Goal: Transaction & Acquisition: Purchase product/service

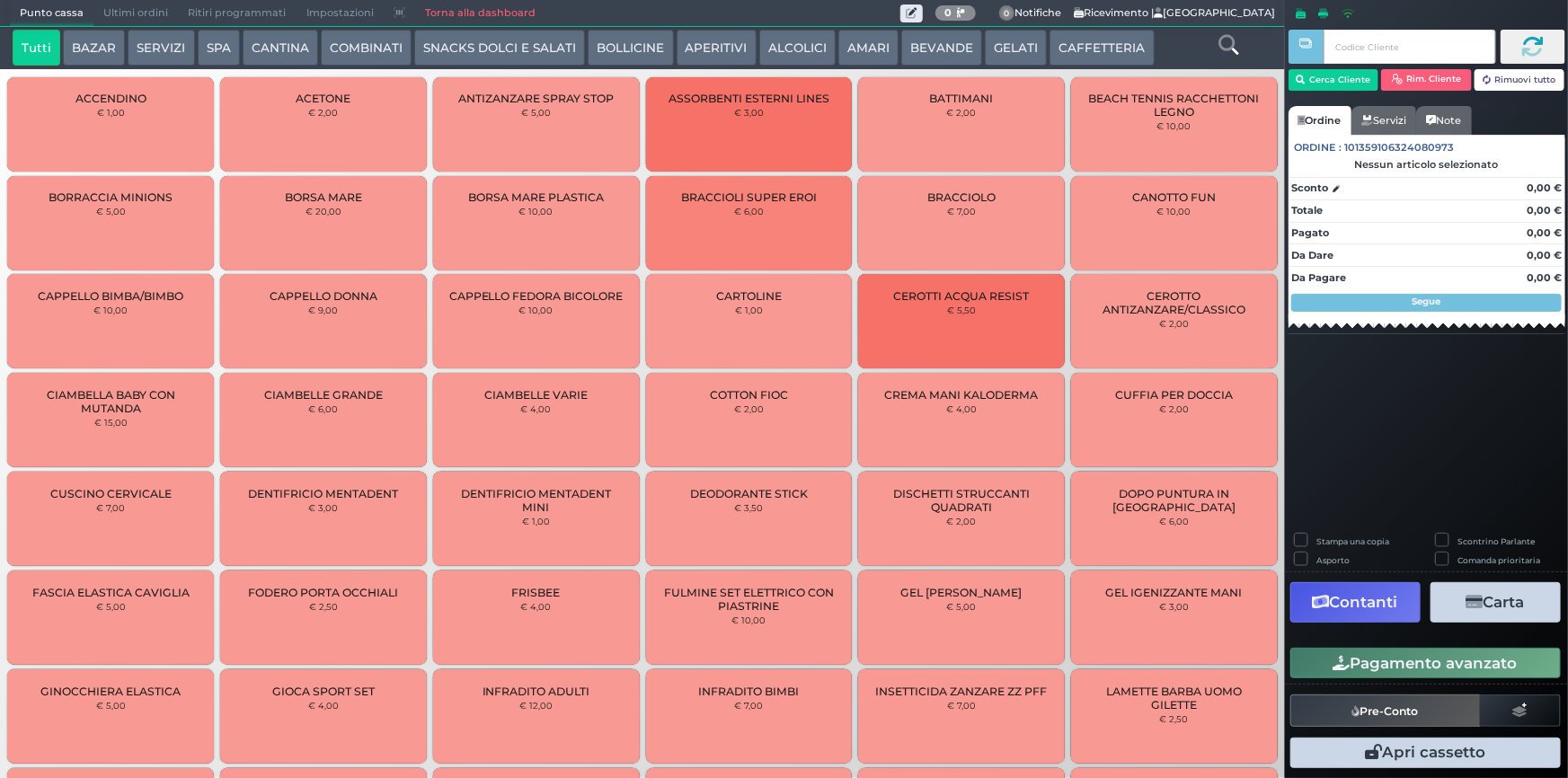
click at [1055, 55] on button "CAFFETTERIA" at bounding box center [1101, 47] width 104 height 36
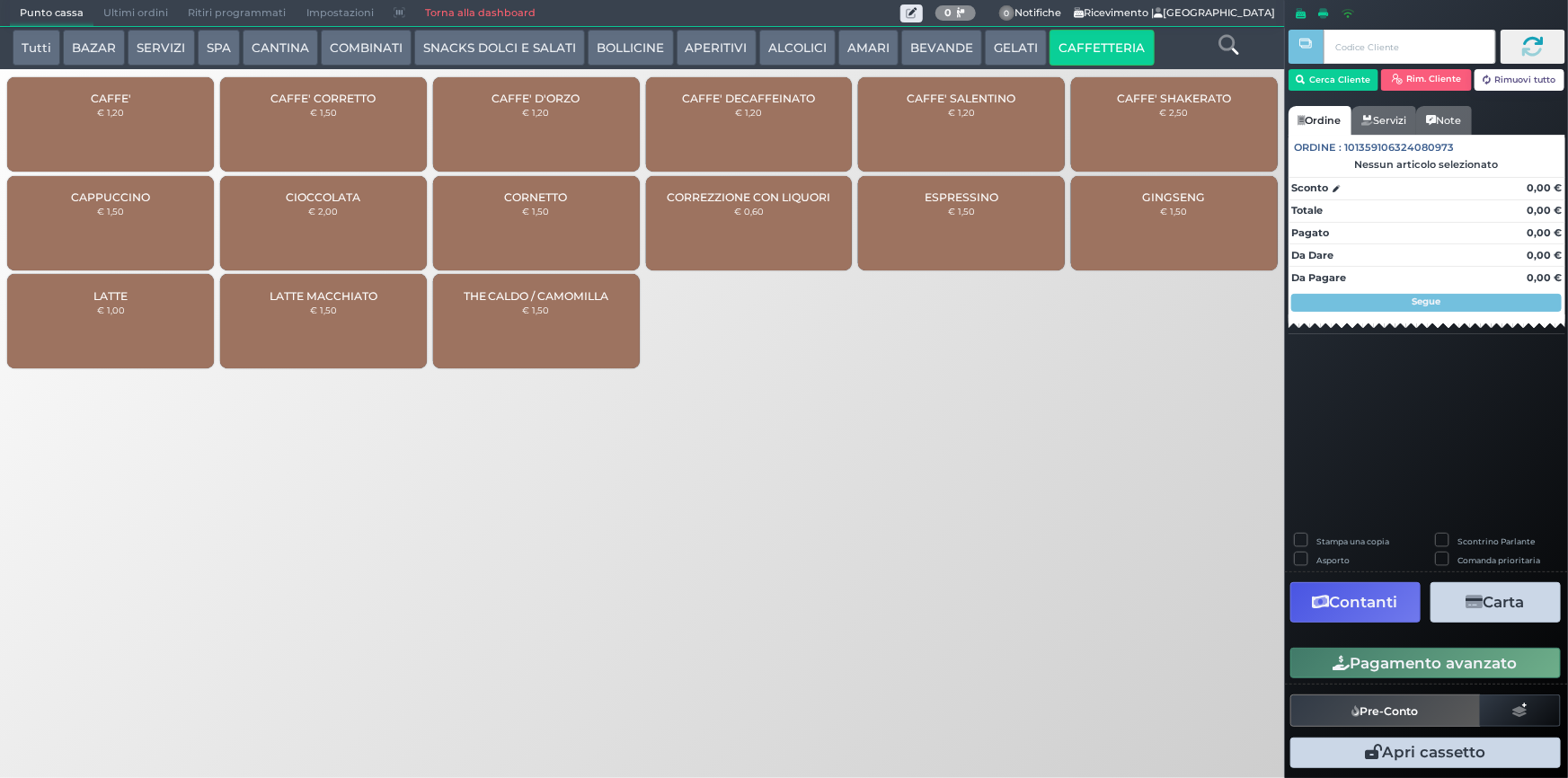
click at [75, 90] on div "CAFFE' € 1,20" at bounding box center [110, 125] width 207 height 95
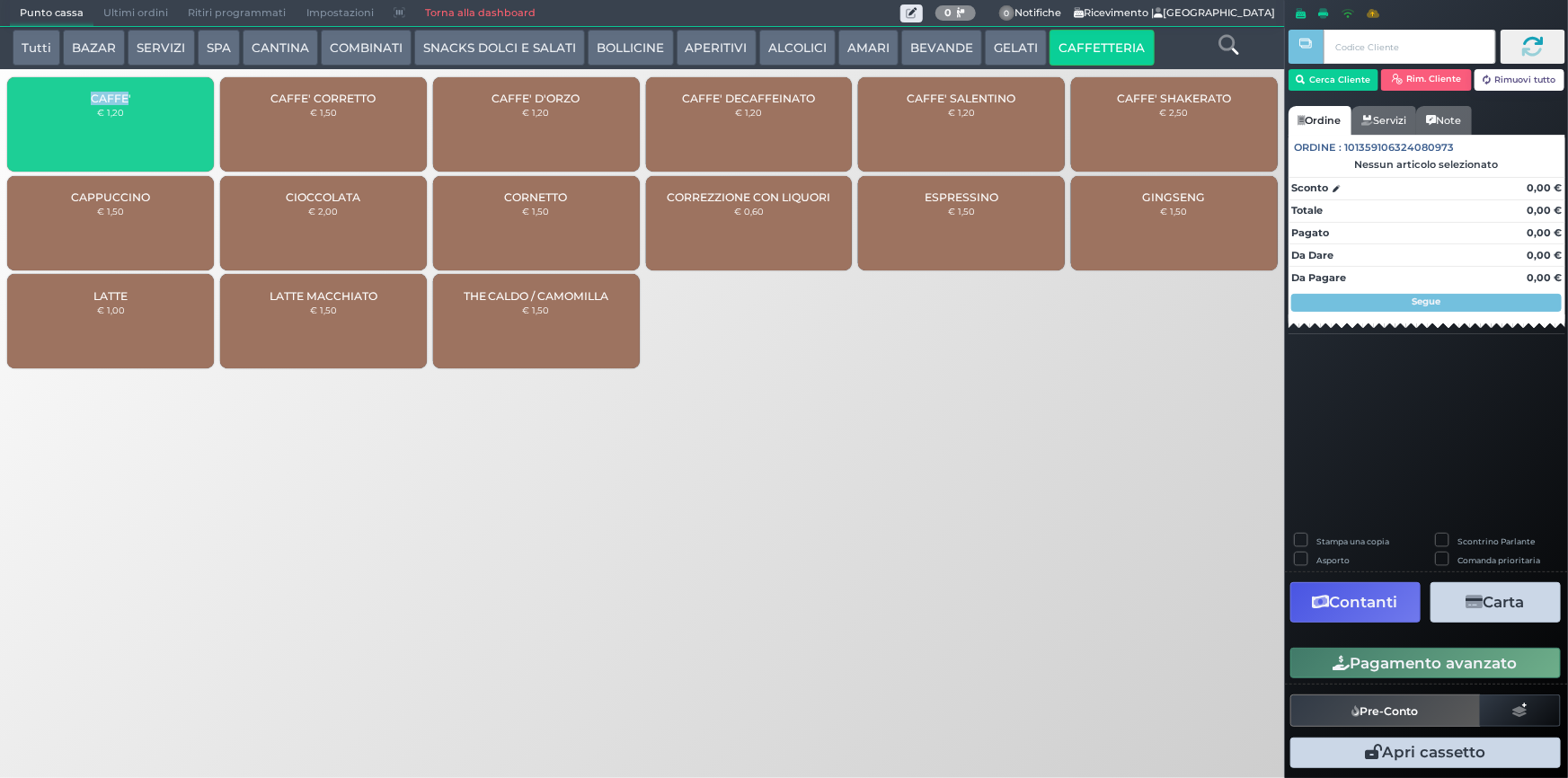
click at [75, 90] on div "CAFFE' € 1,20" at bounding box center [110, 125] width 207 height 95
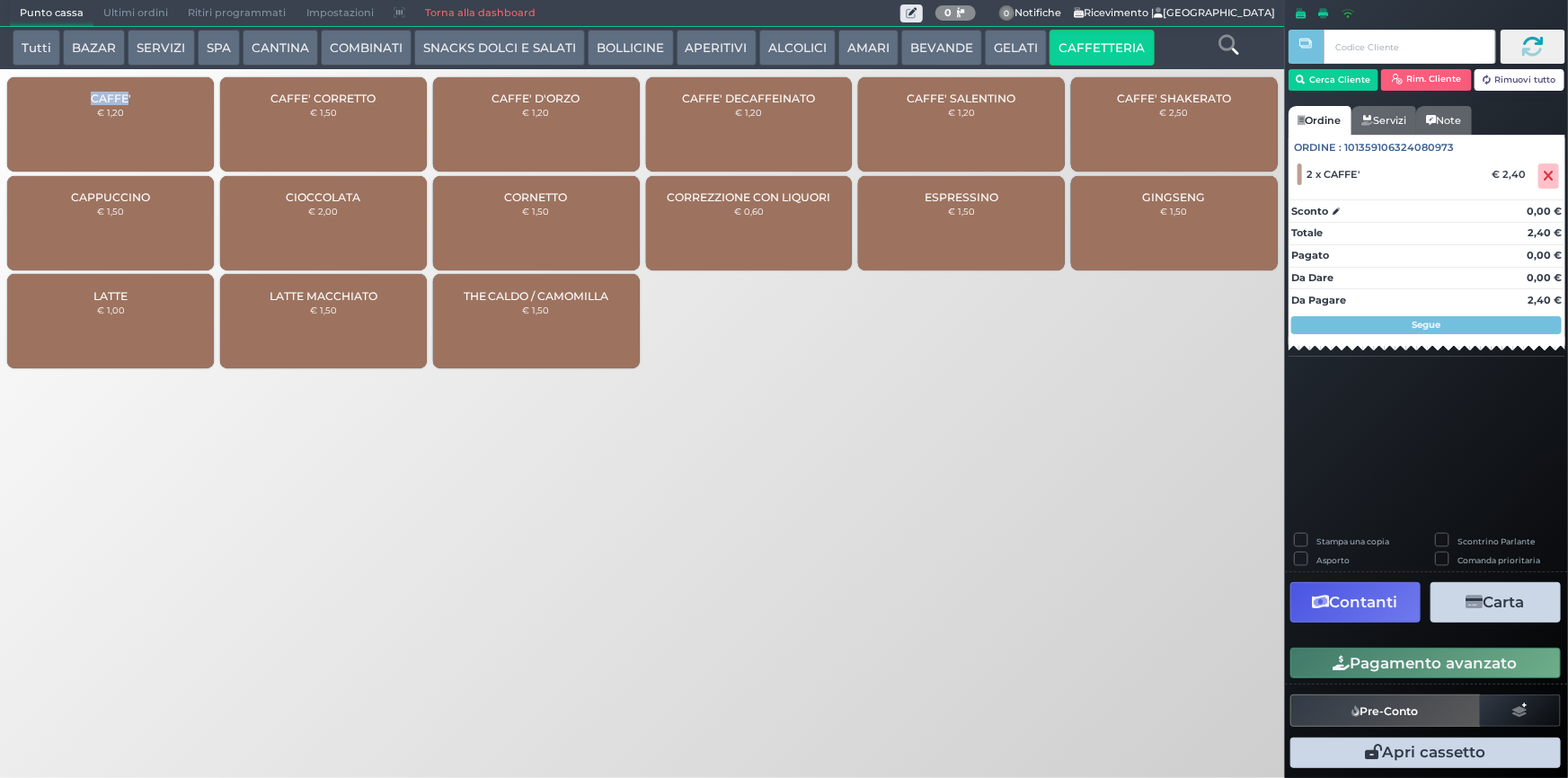
click at [1417, 674] on button "Pagamento avanzato" at bounding box center [1425, 663] width 271 height 31
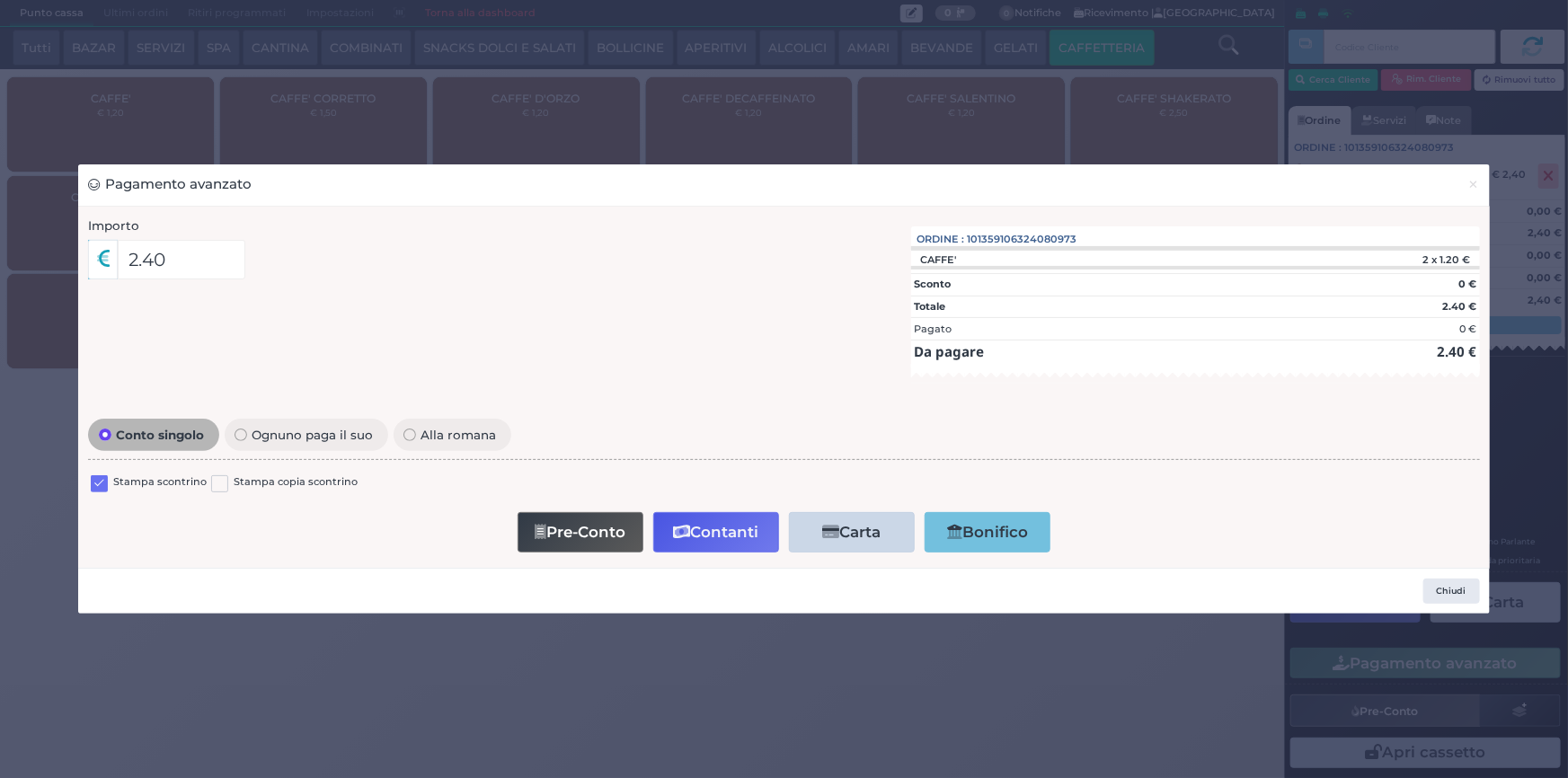
click at [105, 477] on label at bounding box center [100, 484] width 17 height 17
click at [0, 0] on input "checkbox" at bounding box center [0, 0] width 0 height 0
click at [684, 525] on icon "button" at bounding box center [682, 533] width 17 height 15
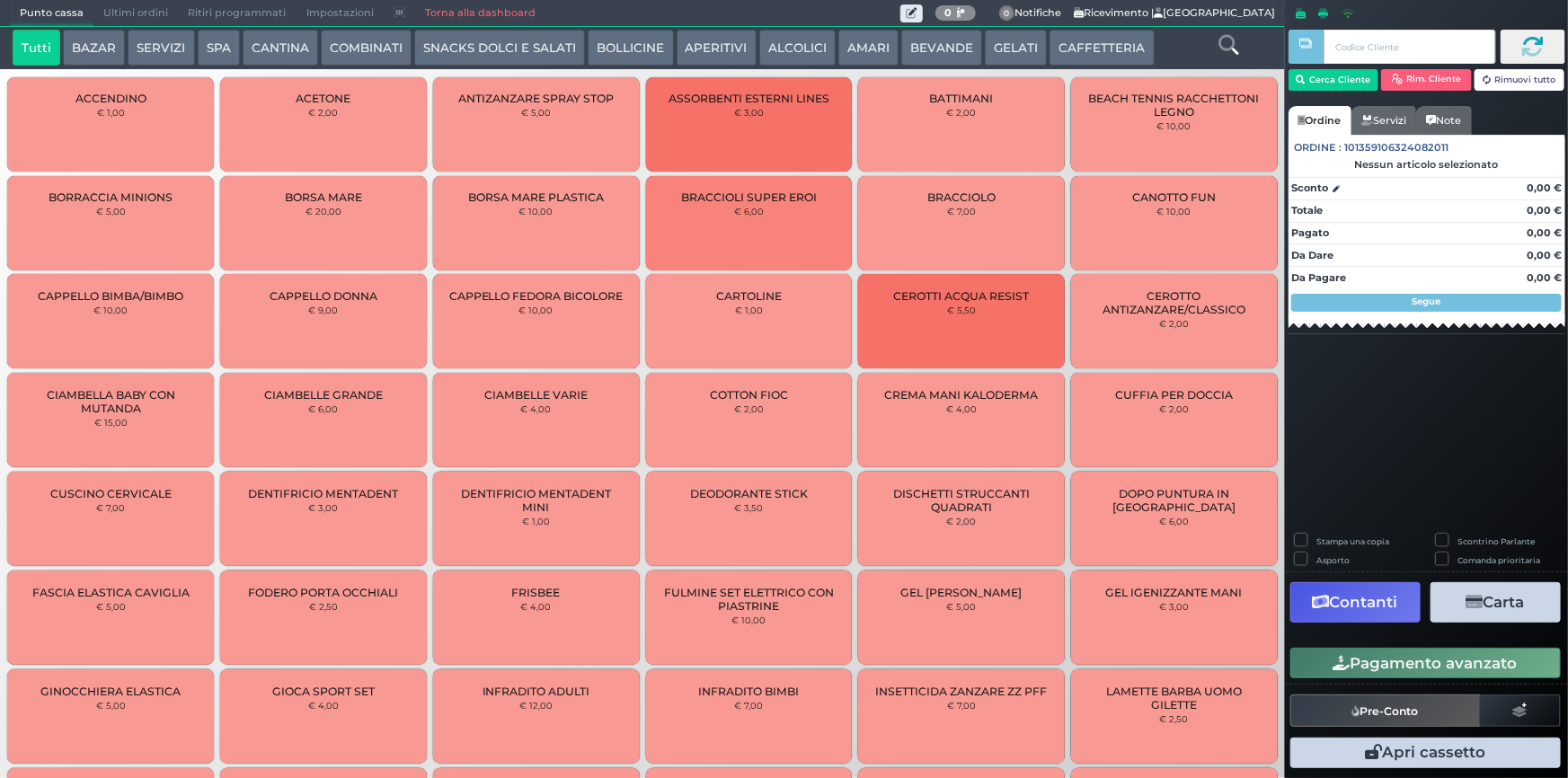
click at [133, 11] on span "Ultimi ordini" at bounding box center [135, 14] width 84 height 25
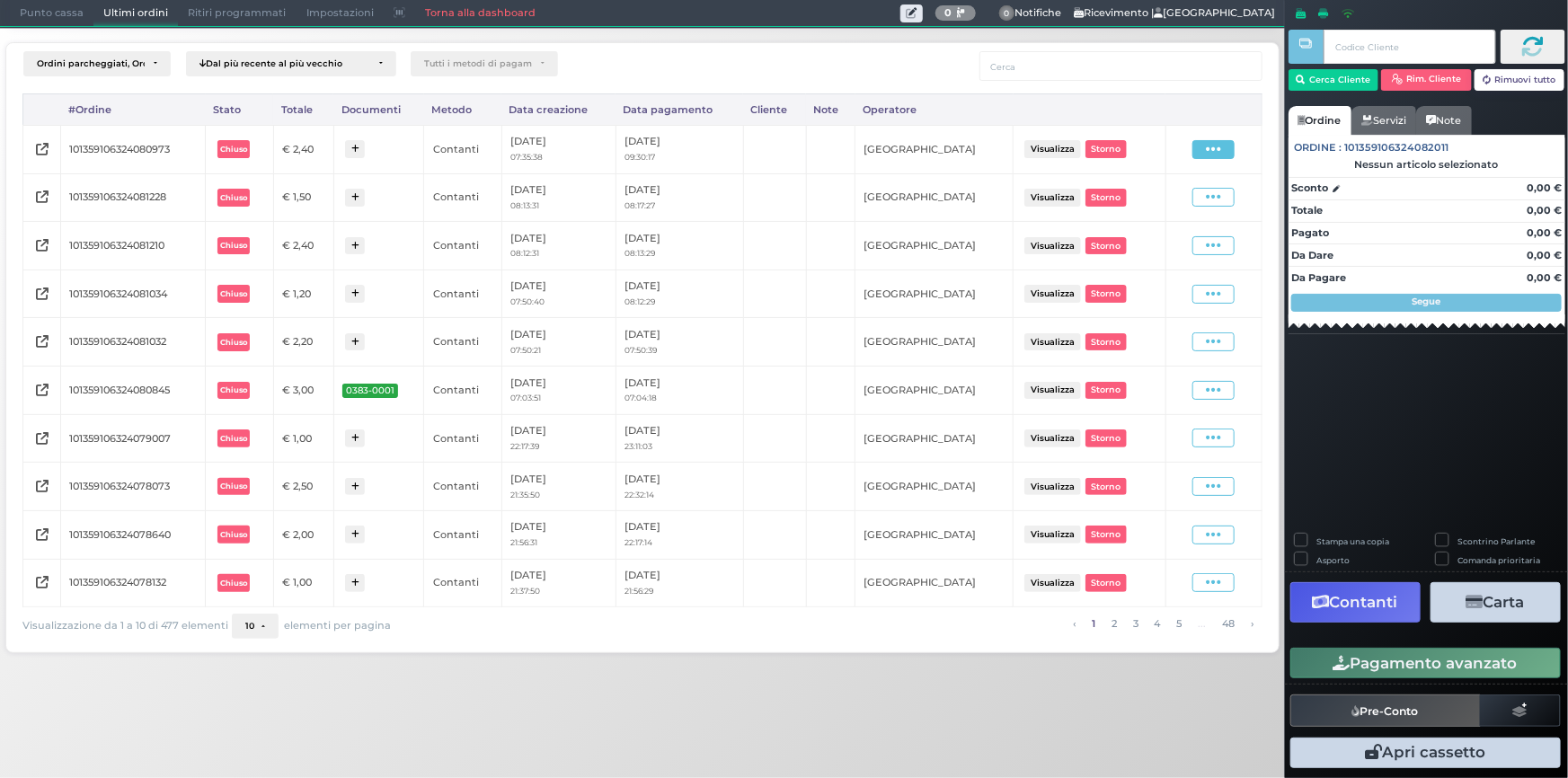
click at [1212, 147] on icon at bounding box center [1213, 150] width 15 height 17
click at [1168, 199] on span "Ristampa Pre-Conto" at bounding box center [1172, 201] width 73 height 31
click at [71, 7] on span "Punto cassa" at bounding box center [51, 14] width 83 height 25
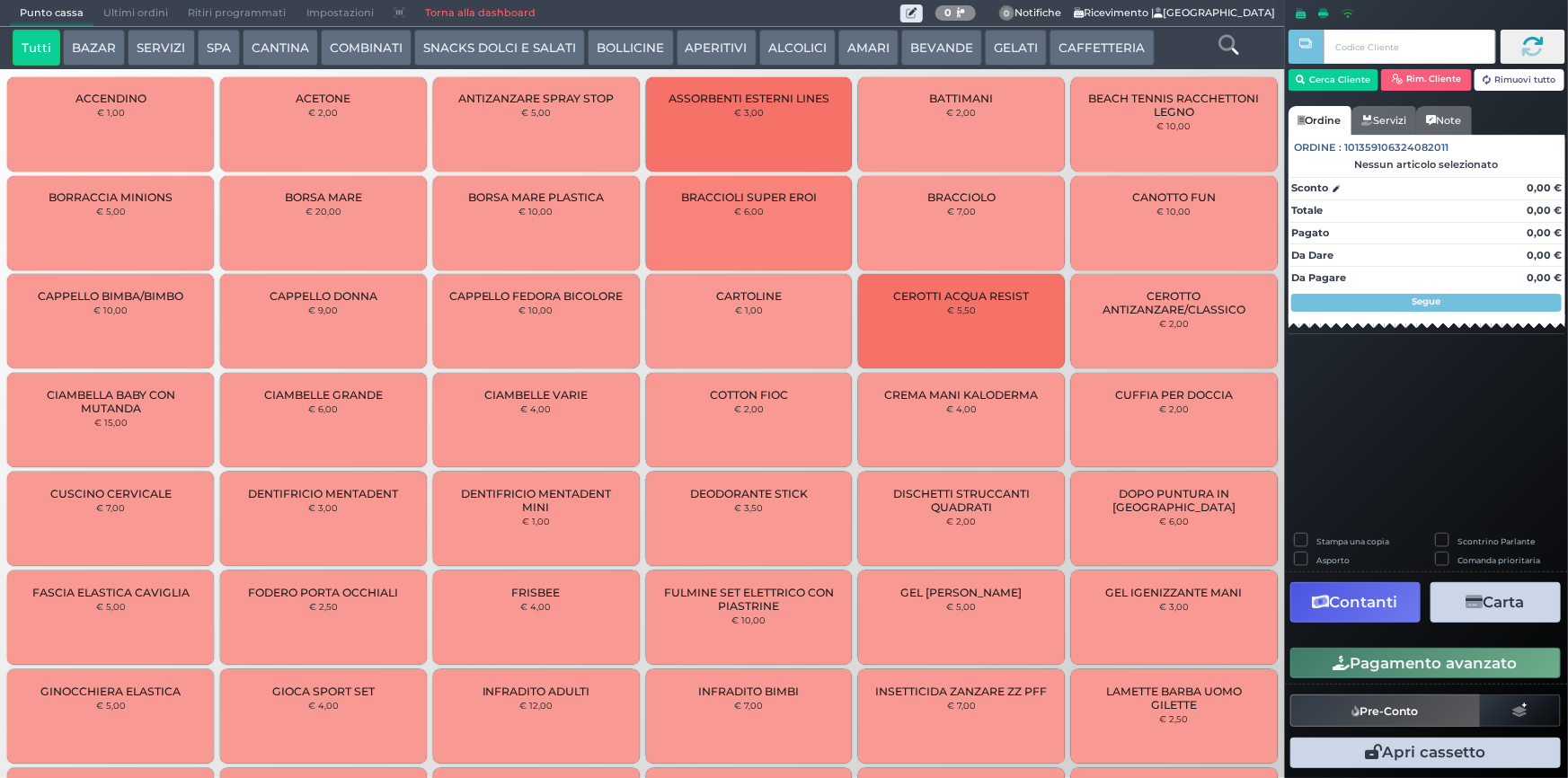
click at [1114, 56] on button "CAFFETTERIA" at bounding box center [1101, 47] width 104 height 36
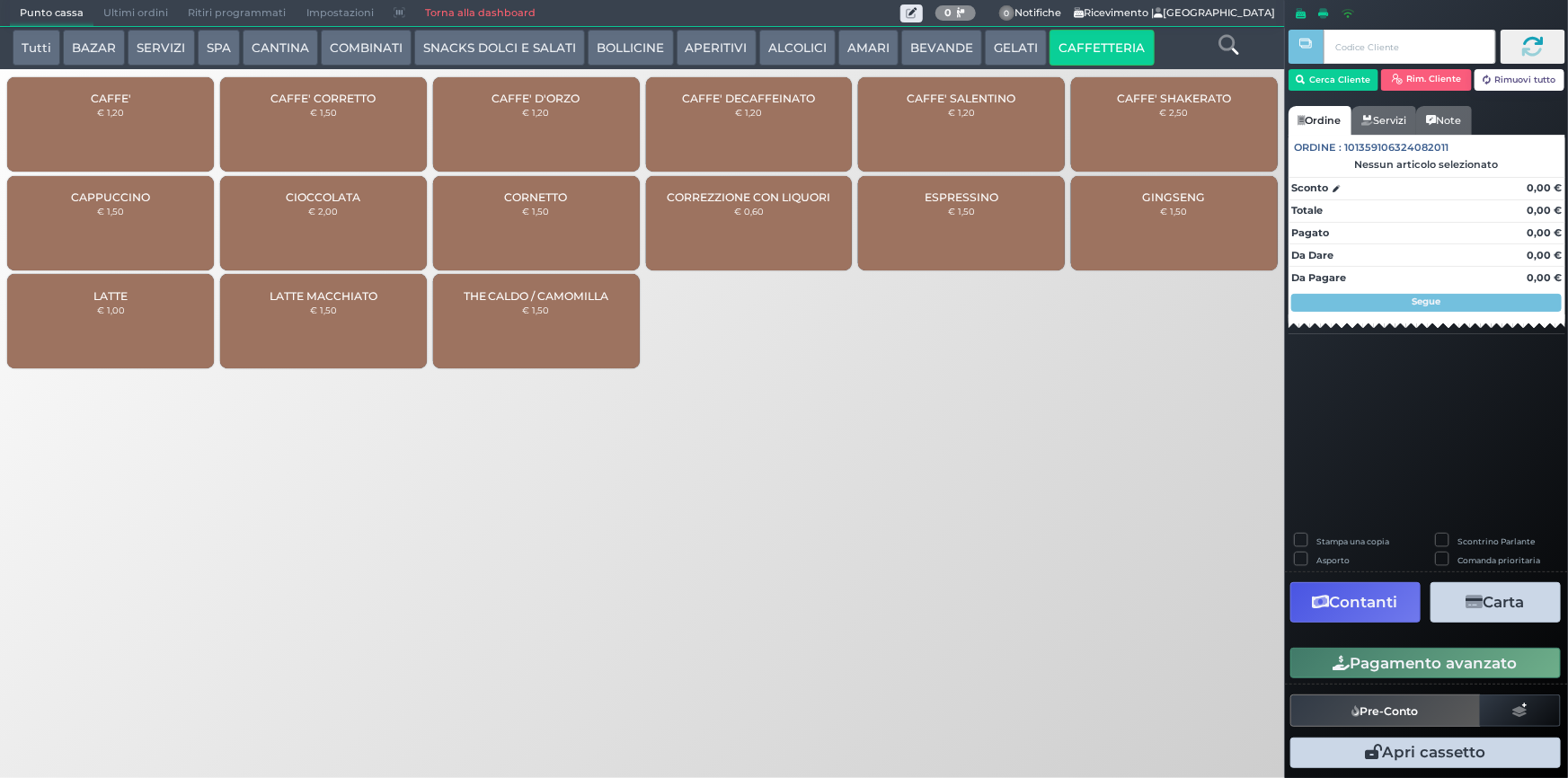
click at [604, 126] on div "CAFFE' D'ORZO € 1,20" at bounding box center [536, 125] width 207 height 95
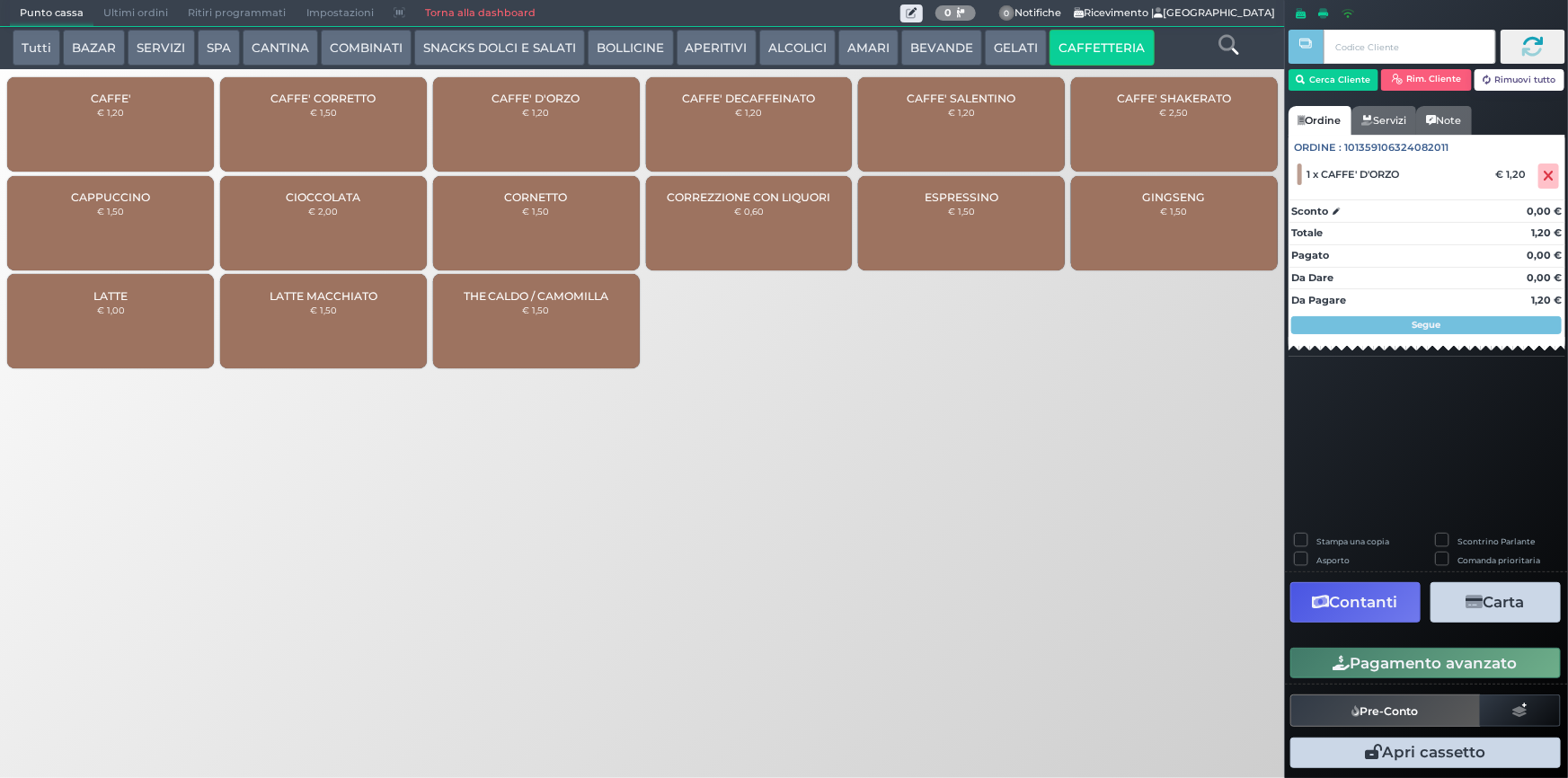
click at [1429, 670] on button "Pagamento avanzato" at bounding box center [1425, 663] width 271 height 31
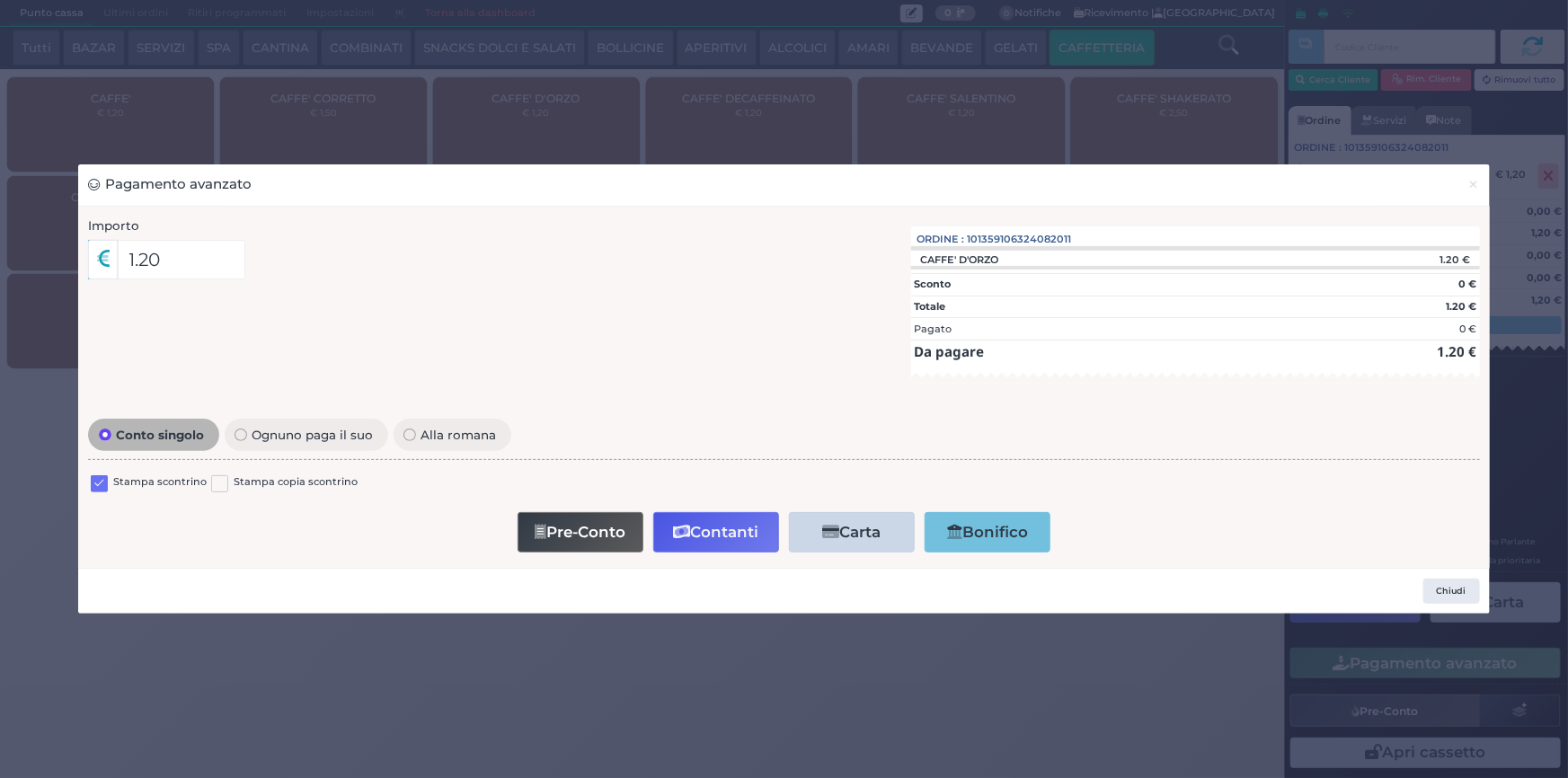
click at [95, 493] on div at bounding box center [100, 485] width 17 height 21
click at [103, 477] on label at bounding box center [100, 484] width 17 height 17
click at [0, 0] on input "checkbox" at bounding box center [0, 0] width 0 height 0
click at [700, 531] on button "Contanti" at bounding box center [716, 533] width 126 height 41
